Goal: Information Seeking & Learning: Find specific fact

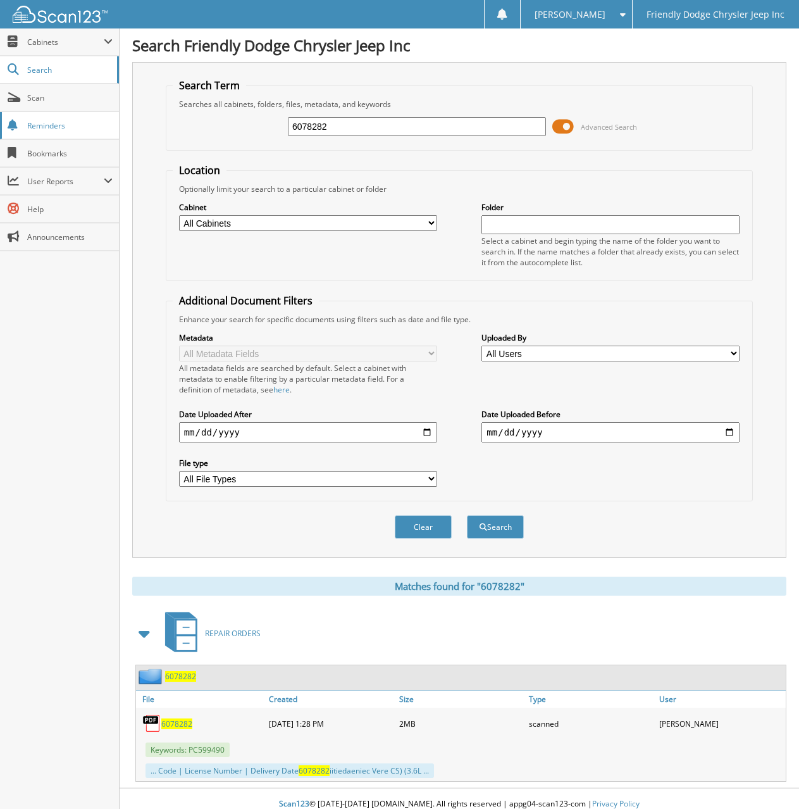
drag, startPoint x: 342, startPoint y: 123, endPoint x: 85, endPoint y: 124, distance: 256.3
click at [94, 124] on body "[PERSON_NAME] Settings Logout Friendly Dodge Chrysler Jeep Inc Close Cabinets M…" at bounding box center [399, 410] width 799 height 820
type input "6078588"
click at [467, 515] on button "Search" at bounding box center [495, 526] width 57 height 23
click at [175, 725] on span "6078588" at bounding box center [176, 723] width 31 height 11
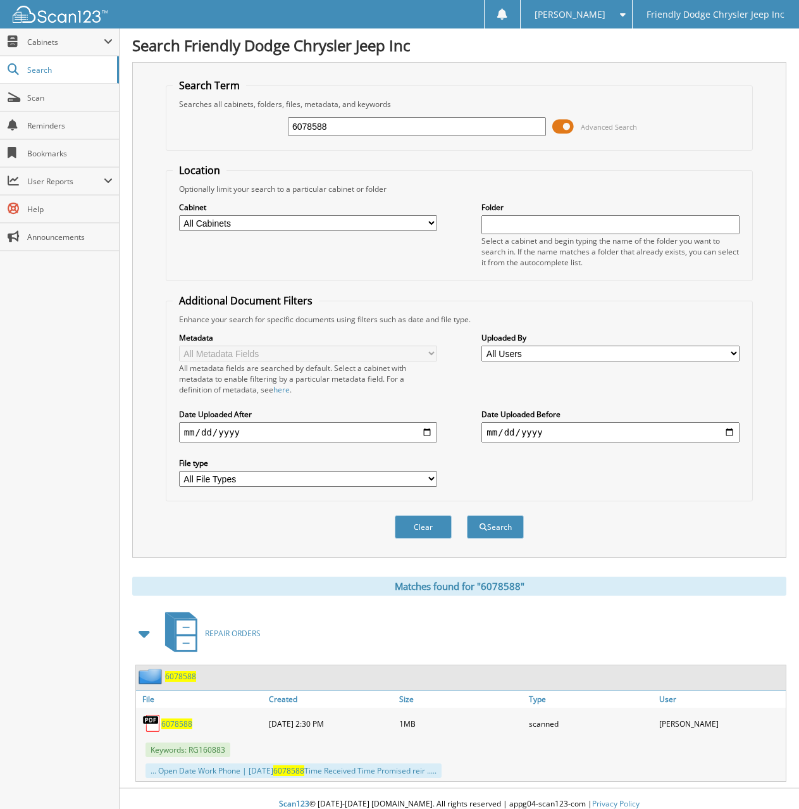
click at [79, 517] on div "Close Cabinets My Company Email Addresses Search Scan" at bounding box center [60, 418] width 120 height 780
drag, startPoint x: 336, startPoint y: 127, endPoint x: 237, endPoint y: 120, distance: 99.6
click at [240, 120] on div "6078588 Advanced Search" at bounding box center [460, 126] width 574 height 34
type input "6078506"
click at [467, 515] on button "Search" at bounding box center [495, 526] width 57 height 23
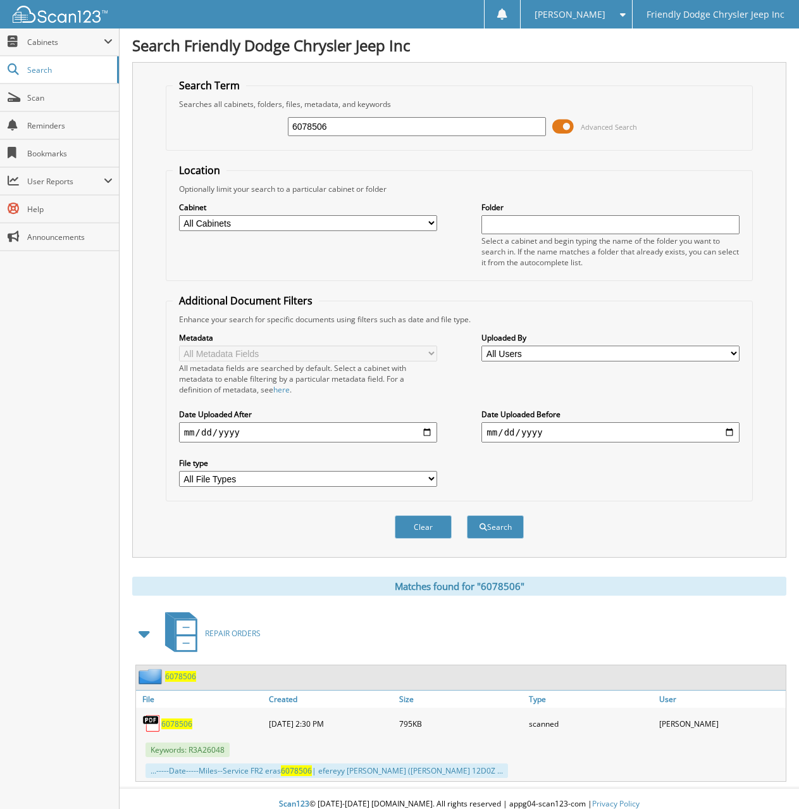
click at [177, 727] on span "6078506" at bounding box center [176, 723] width 31 height 11
drag, startPoint x: 335, startPoint y: 134, endPoint x: 179, endPoint y: 133, distance: 155.7
click at [179, 133] on div "6078506 Advanced Search" at bounding box center [460, 126] width 574 height 34
type input "60782773"
click at [467, 515] on button "Search" at bounding box center [495, 526] width 57 height 23
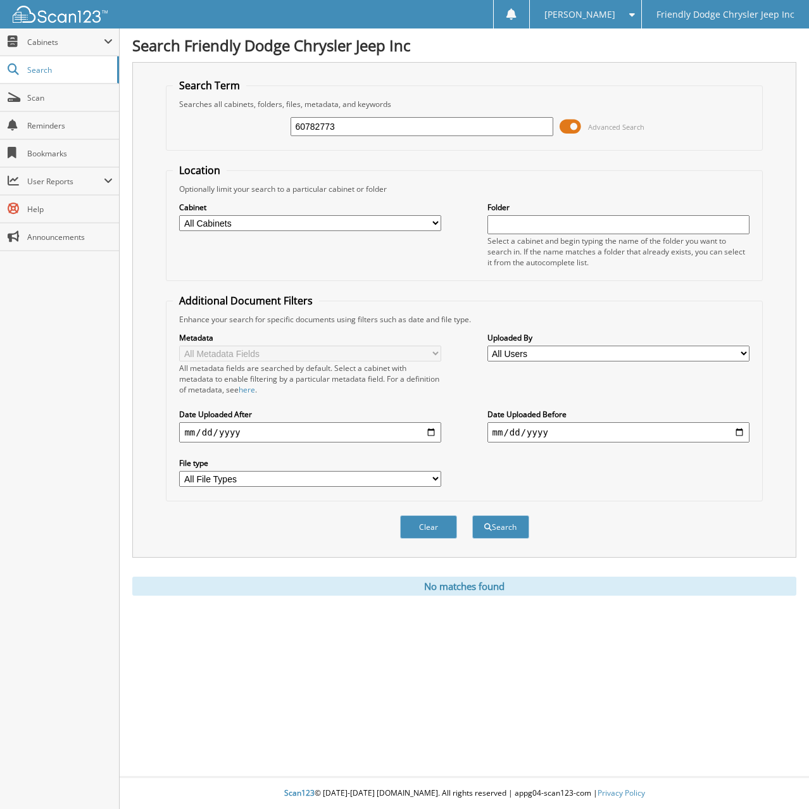
click at [346, 133] on input "60782773" at bounding box center [421, 126] width 262 height 19
type input "6078277"
click at [472, 515] on button "Search" at bounding box center [500, 526] width 57 height 23
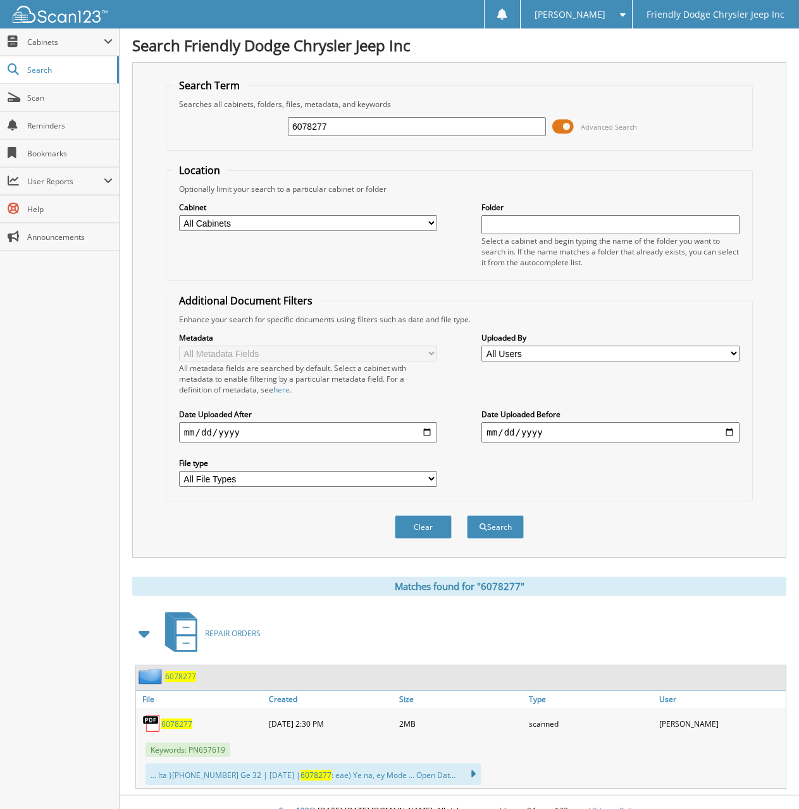
click at [168, 727] on span "6078277" at bounding box center [176, 723] width 31 height 11
click at [54, 379] on div "Close Cabinets My Company Email Addresses Search Scan" at bounding box center [60, 418] width 120 height 780
click at [173, 722] on span "6078277" at bounding box center [176, 723] width 31 height 11
drag, startPoint x: 334, startPoint y: 122, endPoint x: 226, endPoint y: 122, distance: 107.6
click at [230, 122] on div "6078277 Advanced Search" at bounding box center [460, 126] width 574 height 34
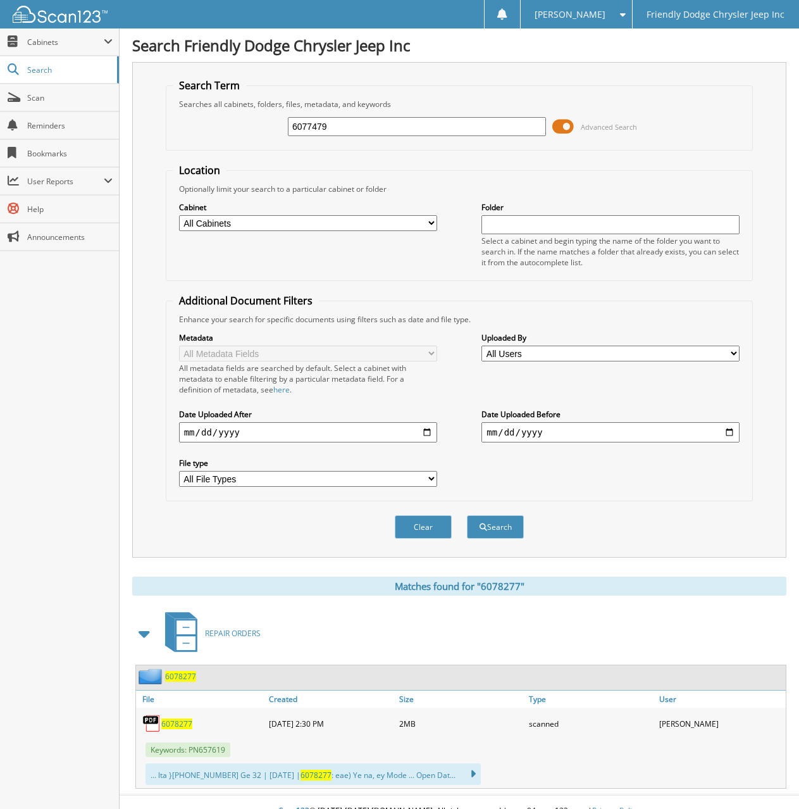
type input "6077479"
click at [467, 515] on button "Search" at bounding box center [495, 526] width 57 height 23
click at [172, 723] on span "6077479" at bounding box center [176, 723] width 31 height 11
drag, startPoint x: 75, startPoint y: 323, endPoint x: 66, endPoint y: 319, distance: 9.1
click at [69, 322] on div "Close Cabinets My Company Email Addresses Search Scan" at bounding box center [60, 418] width 120 height 780
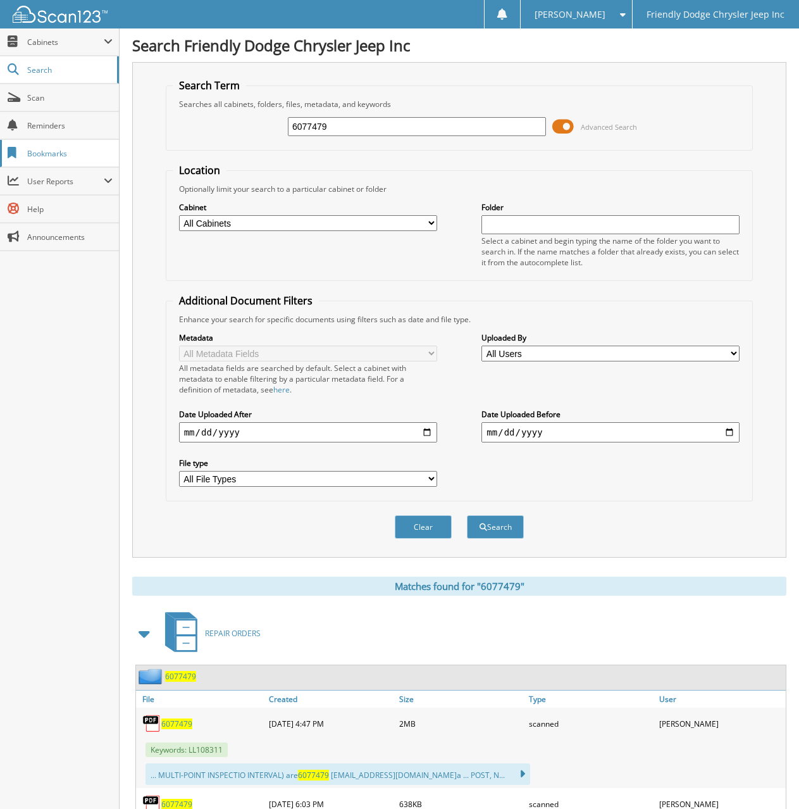
drag, startPoint x: 337, startPoint y: 127, endPoint x: 113, endPoint y: 140, distance: 224.4
click at [113, 140] on body "Ryan S. Settings Logout Friendly Dodge Chrysler Jeep Inc Close Cabinets My Comp…" at bounding box center [399, 439] width 799 height 879
type input "6078321"
click at [467, 515] on button "Search" at bounding box center [495, 526] width 57 height 23
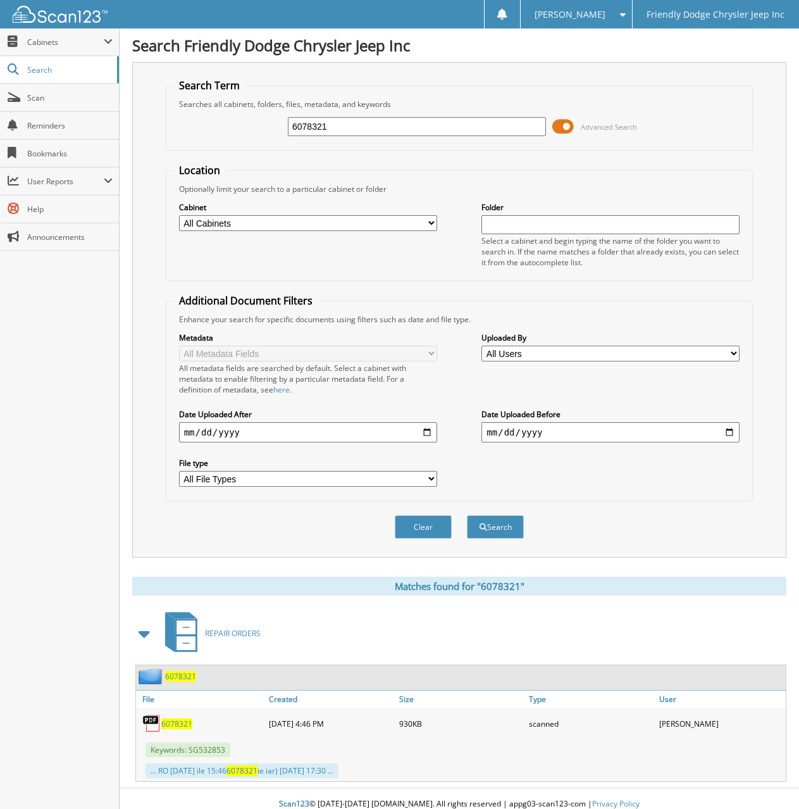
click at [174, 725] on span "6078321" at bounding box center [176, 723] width 31 height 11
drag, startPoint x: 347, startPoint y: 125, endPoint x: 144, endPoint y: 130, distance: 202.6
click at [142, 130] on div "Search Term Searches all cabinets, folders, files, metadata, and keywords 60783…" at bounding box center [459, 310] width 654 height 496
type input "6078631"
click at [467, 515] on button "Search" at bounding box center [495, 526] width 57 height 23
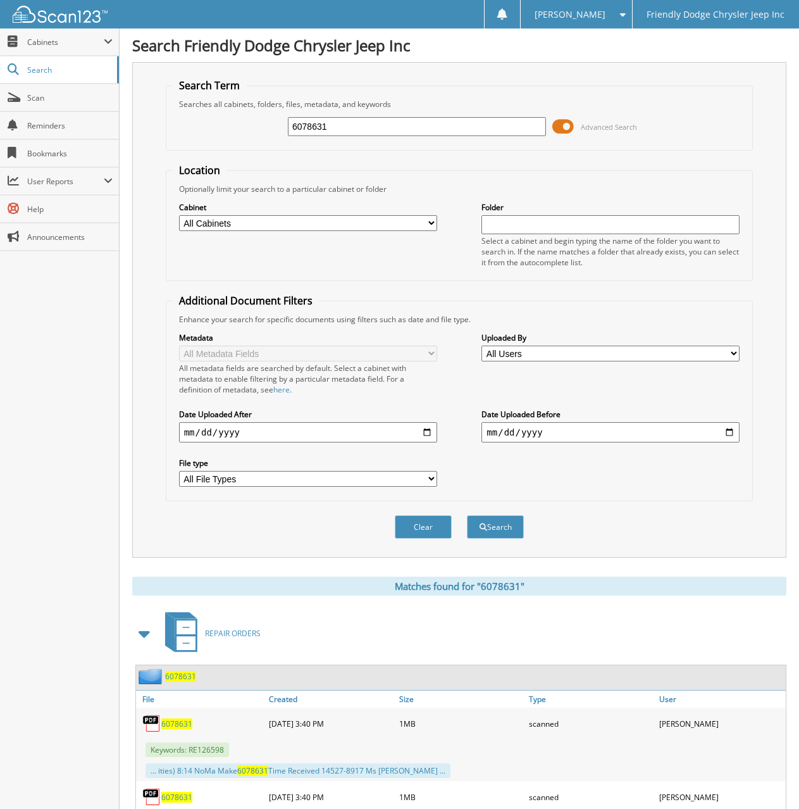
click at [169, 721] on span "6078631" at bounding box center [176, 723] width 31 height 11
drag, startPoint x: 340, startPoint y: 128, endPoint x: 130, endPoint y: 116, distance: 210.5
click at [130, 116] on div "Search Friendly Dodge Chrysler Jeep Inc Search Term Searches all cabinets, fold…" at bounding box center [460, 446] width 680 height 893
type input "6078329"
click at [467, 515] on button "Search" at bounding box center [495, 526] width 57 height 23
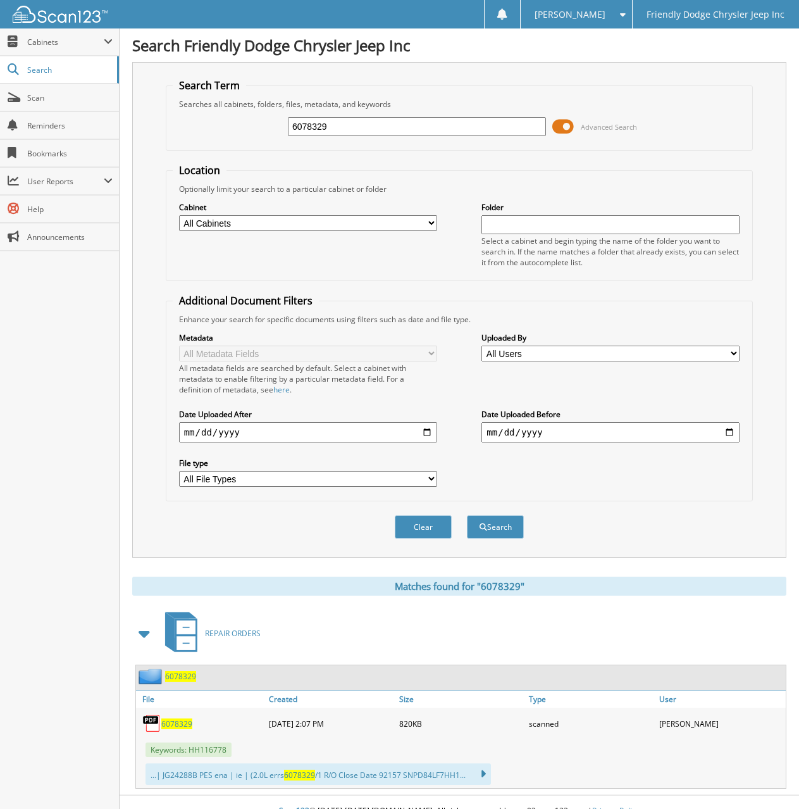
click at [175, 723] on span "6078329" at bounding box center [176, 723] width 31 height 11
drag, startPoint x: 344, startPoint y: 130, endPoint x: 89, endPoint y: 396, distance: 367.9
click at [143, 156] on div "Search Term Searches all cabinets, folders, files, metadata, and keywords 60783…" at bounding box center [459, 310] width 654 height 496
type input "6078646"
click at [467, 515] on button "Search" at bounding box center [495, 526] width 57 height 23
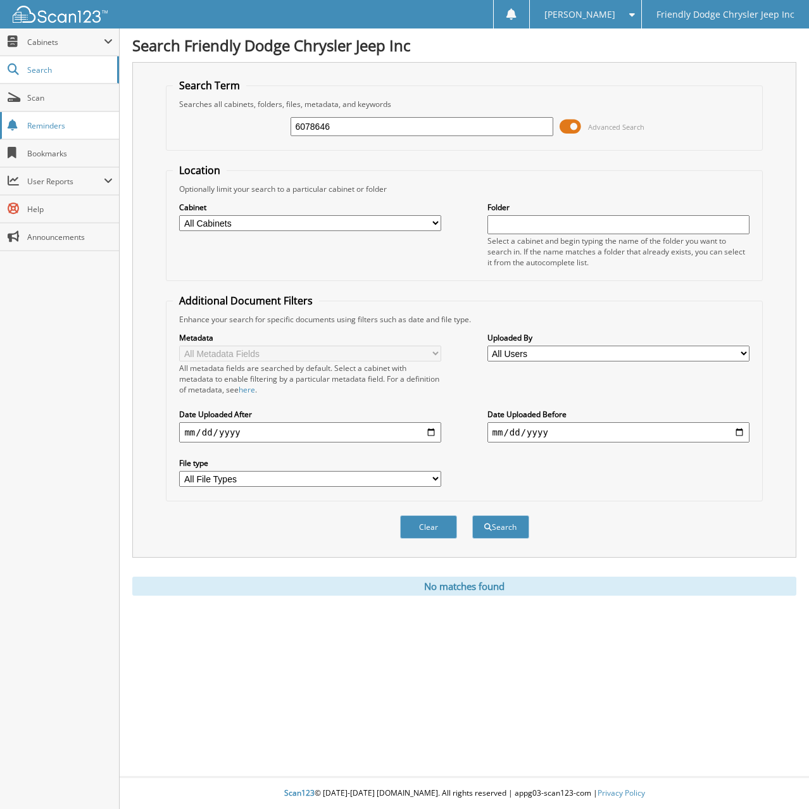
drag, startPoint x: 344, startPoint y: 130, endPoint x: 77, endPoint y: 131, distance: 267.7
click at [77, 131] on body "Ryan S. Settings Logout Friendly Dodge Chrysler Jeep Inc Close Cabinets My Comp…" at bounding box center [404, 404] width 809 height 809
type input "6078638"
click at [472, 515] on button "Search" at bounding box center [500, 526] width 57 height 23
drag, startPoint x: 348, startPoint y: 127, endPoint x: 230, endPoint y: 120, distance: 118.0
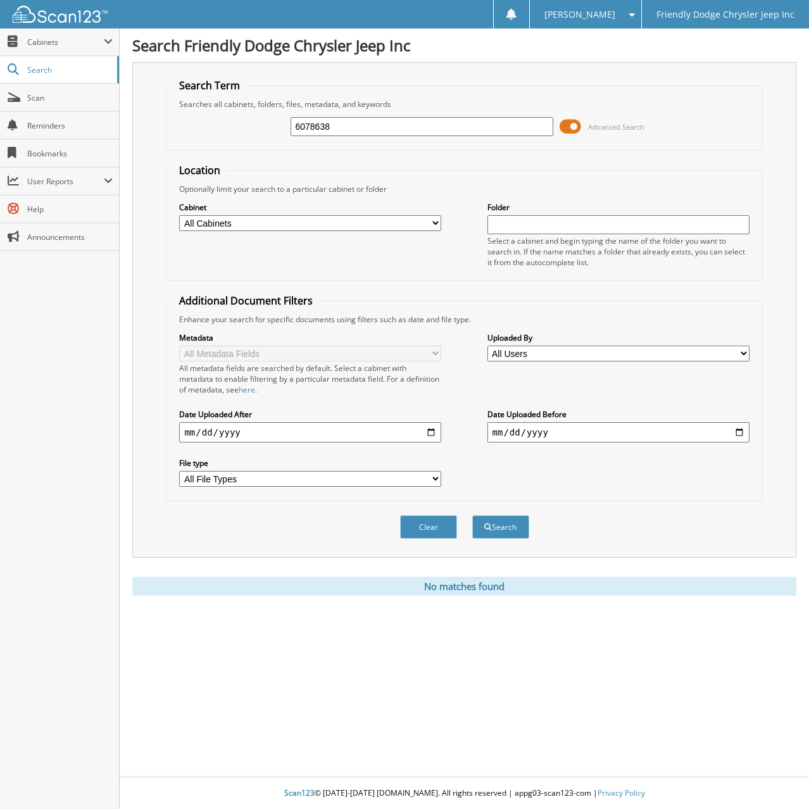
click at [232, 120] on div "6078638 Advanced Search" at bounding box center [464, 126] width 582 height 34
type input "6078570"
click at [472, 515] on button "Search" at bounding box center [500, 526] width 57 height 23
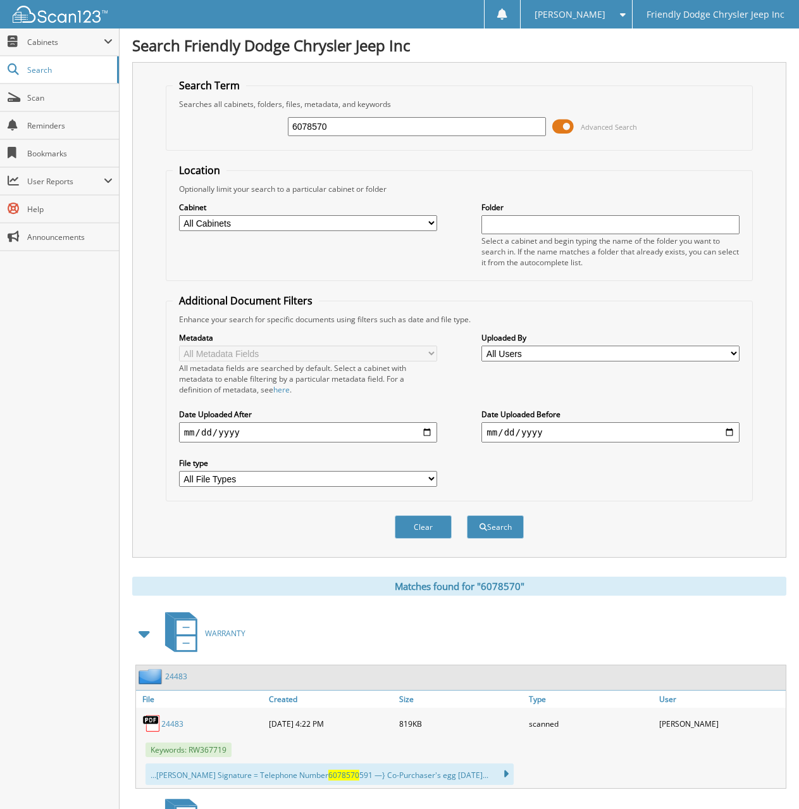
drag, startPoint x: 338, startPoint y: 128, endPoint x: 218, endPoint y: 121, distance: 120.4
click at [218, 121] on div "6078570 Advanced Search" at bounding box center [460, 126] width 574 height 34
type input "6076637"
click at [467, 515] on button "Search" at bounding box center [495, 526] width 57 height 23
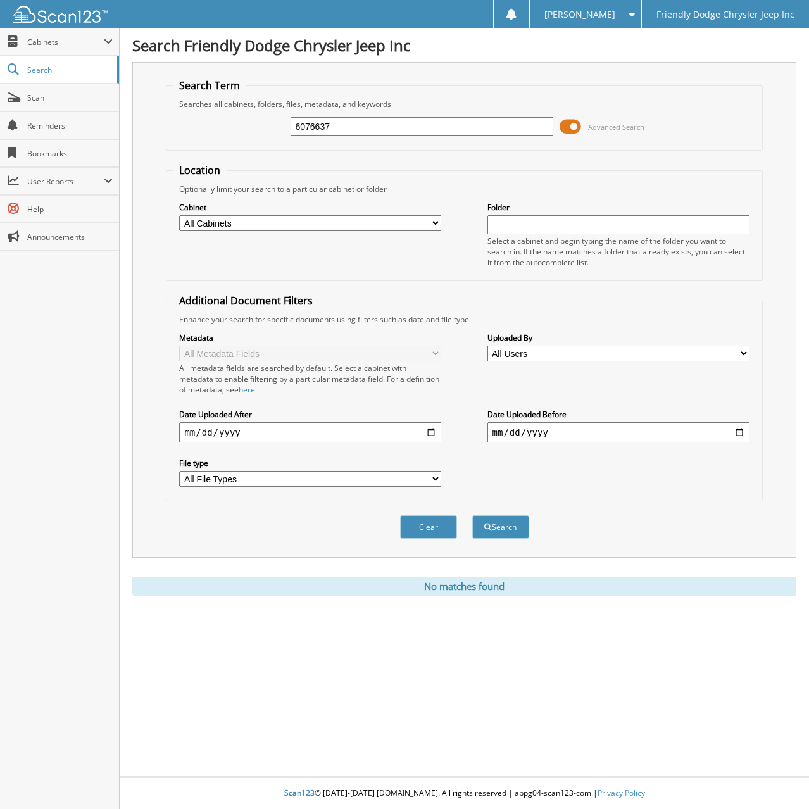
drag, startPoint x: 339, startPoint y: 127, endPoint x: 239, endPoint y: 128, distance: 99.4
click at [239, 128] on div "6076637 Advanced Search" at bounding box center [464, 126] width 582 height 34
type input "6073540"
click at [472, 515] on button "Search" at bounding box center [500, 526] width 57 height 23
